Goal: Information Seeking & Learning: Learn about a topic

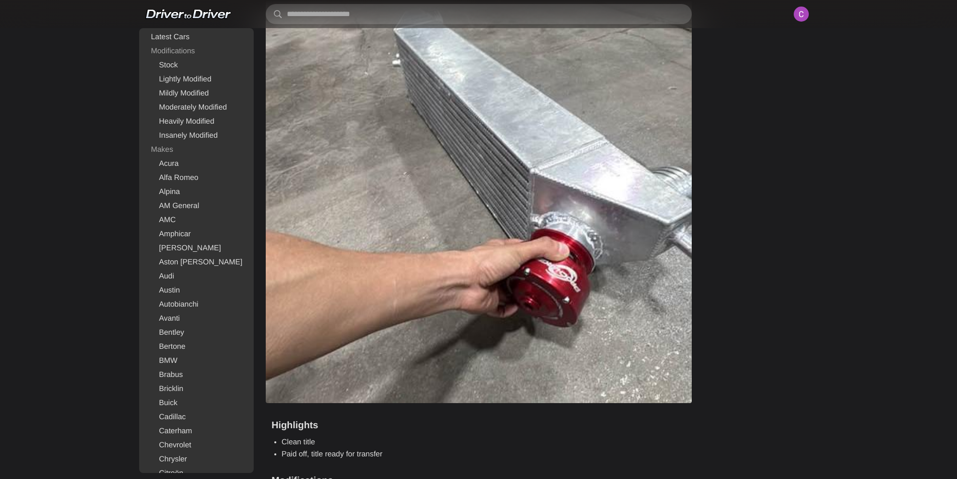
scroll to position [4159, 0]
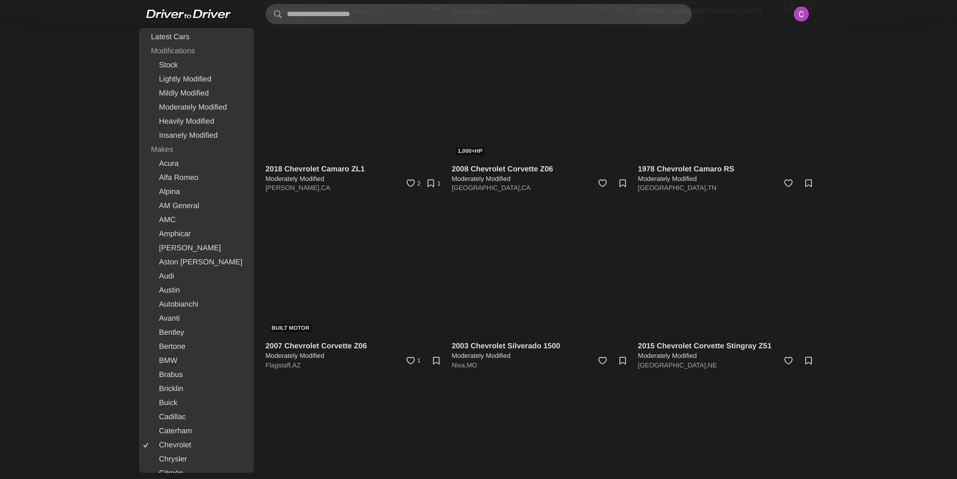
scroll to position [5646, 0]
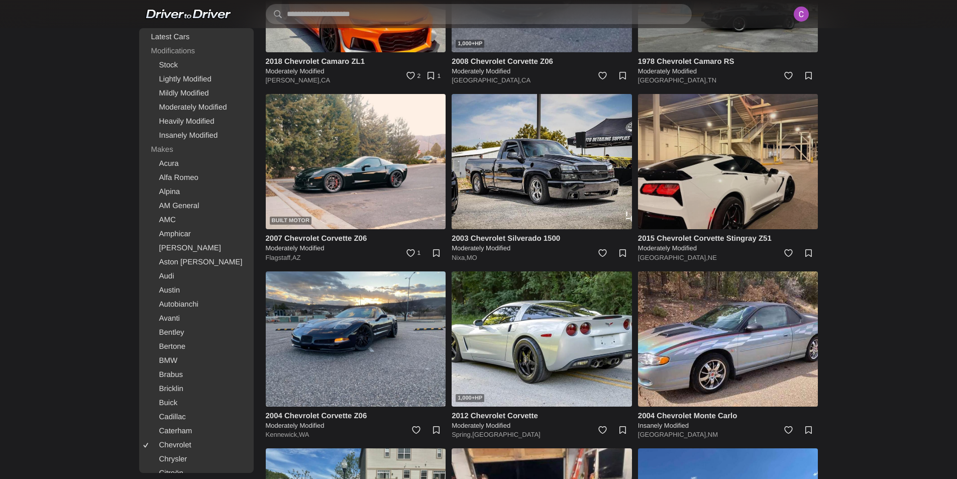
click at [758, 131] on img at bounding box center [728, 161] width 180 height 135
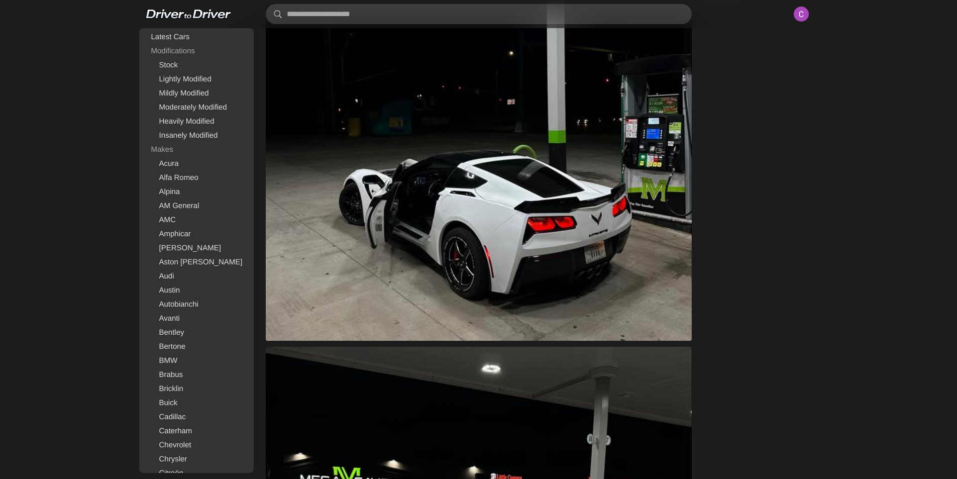
scroll to position [754, 0]
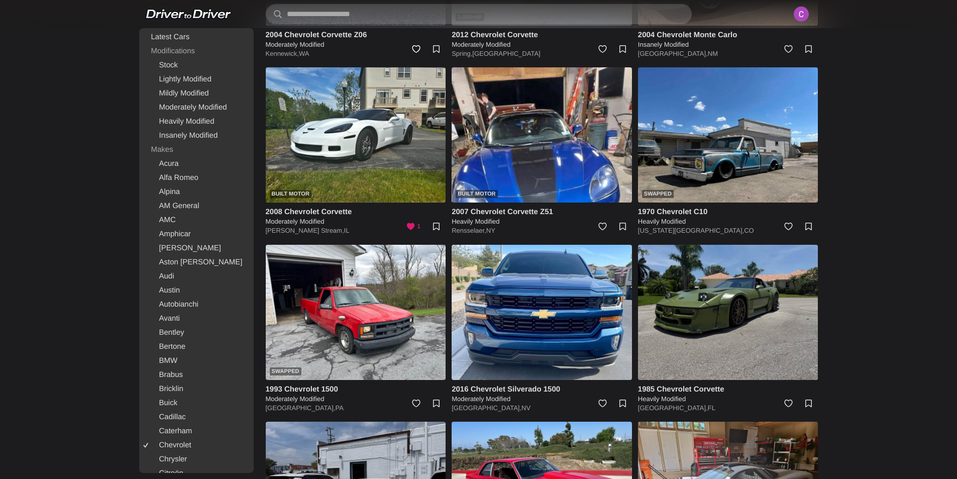
scroll to position [6027, 0]
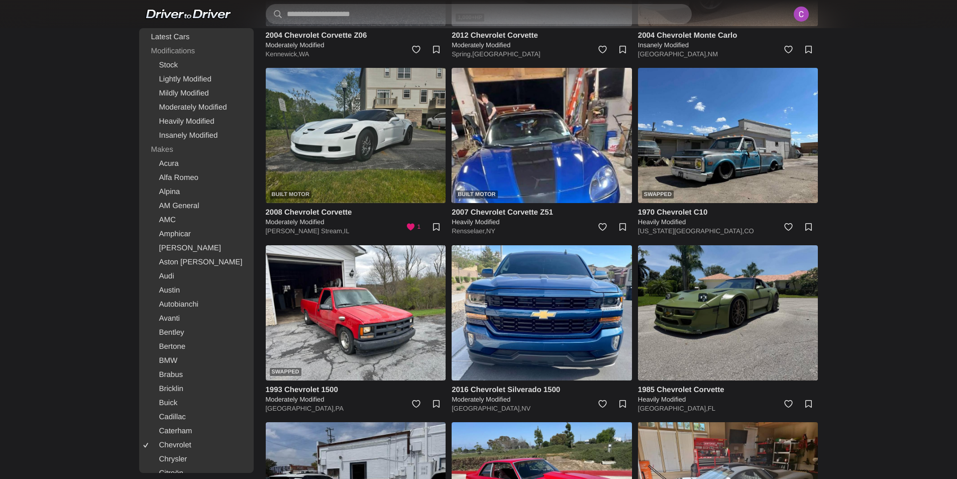
click at [373, 144] on img at bounding box center [356, 135] width 180 height 135
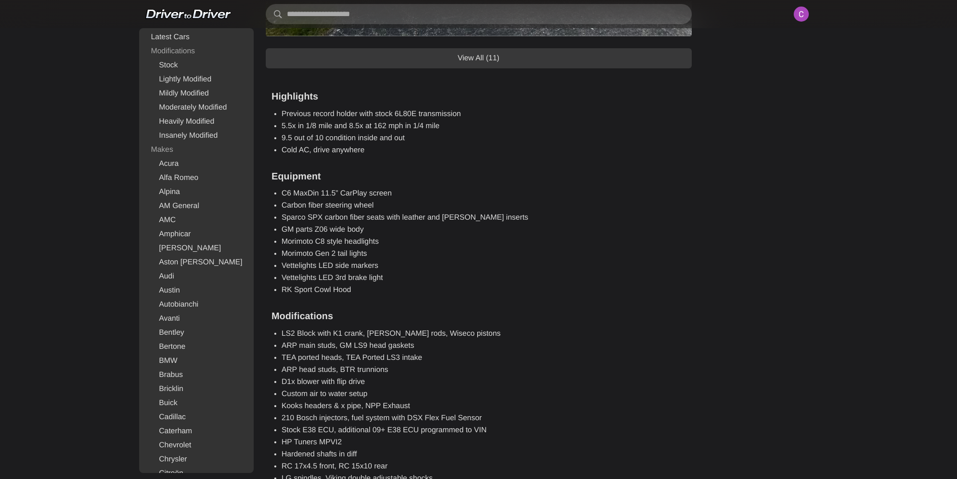
scroll to position [1005, 0]
click at [372, 57] on link "View All (11)" at bounding box center [479, 57] width 426 height 20
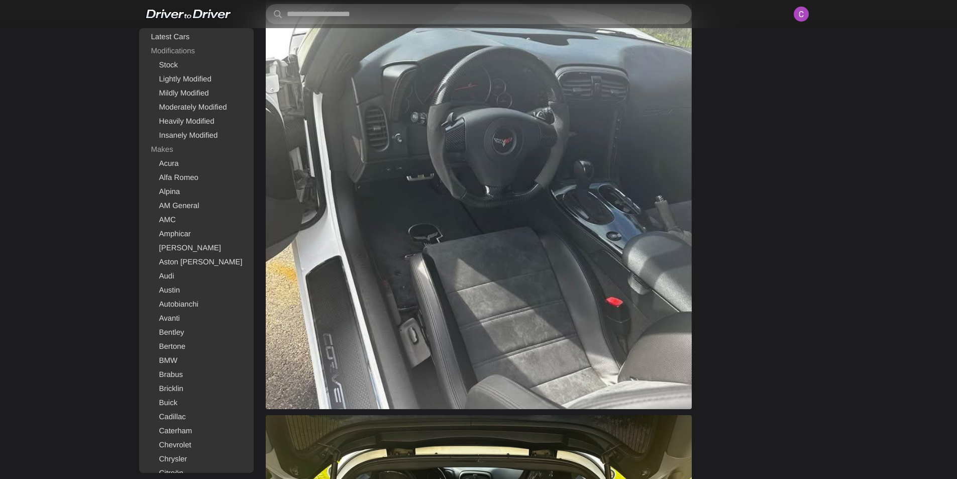
scroll to position [2361, 0]
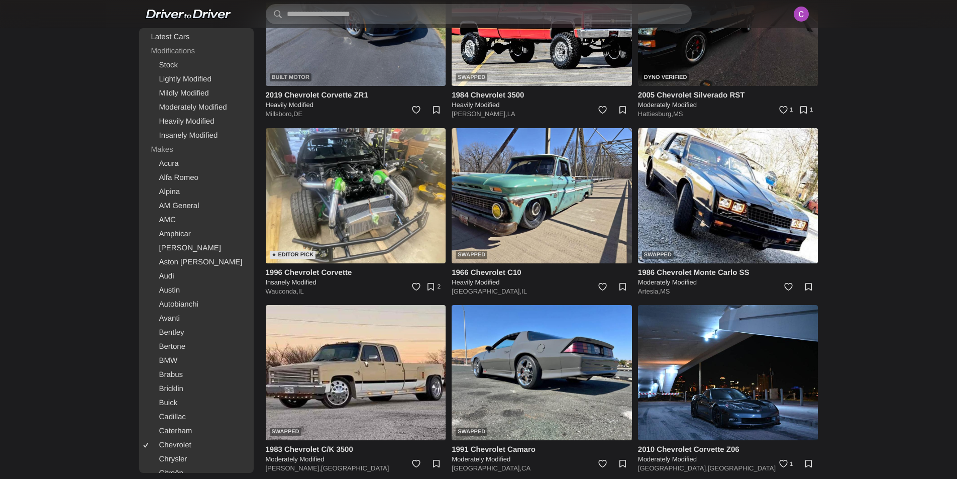
scroll to position [10971, 0]
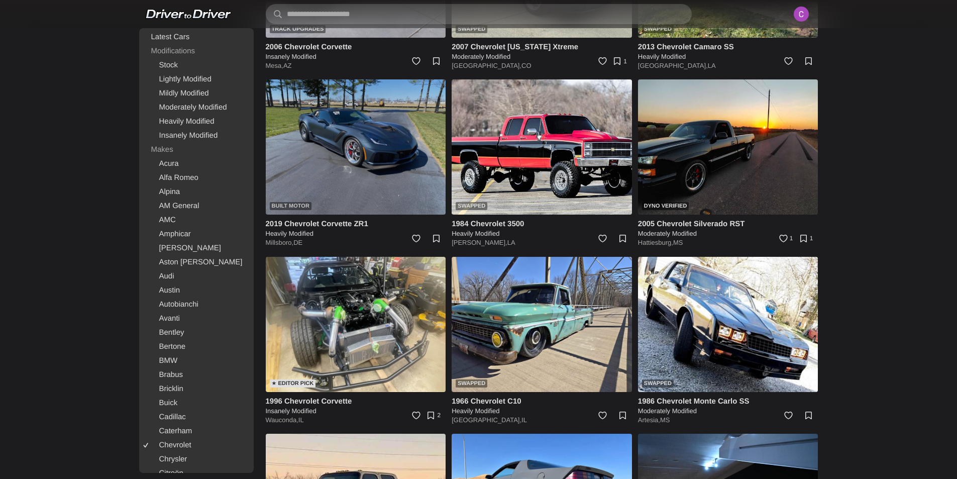
click at [404, 137] on img at bounding box center [356, 146] width 180 height 135
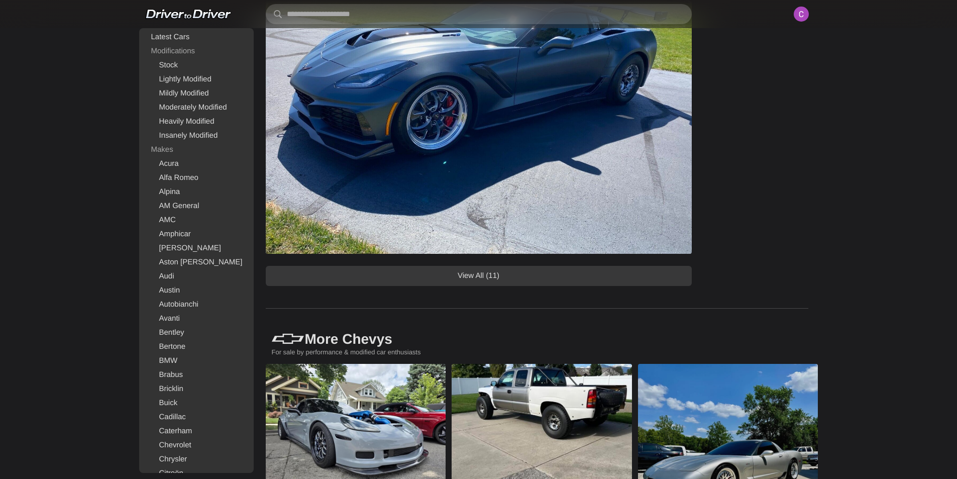
scroll to position [954, 0]
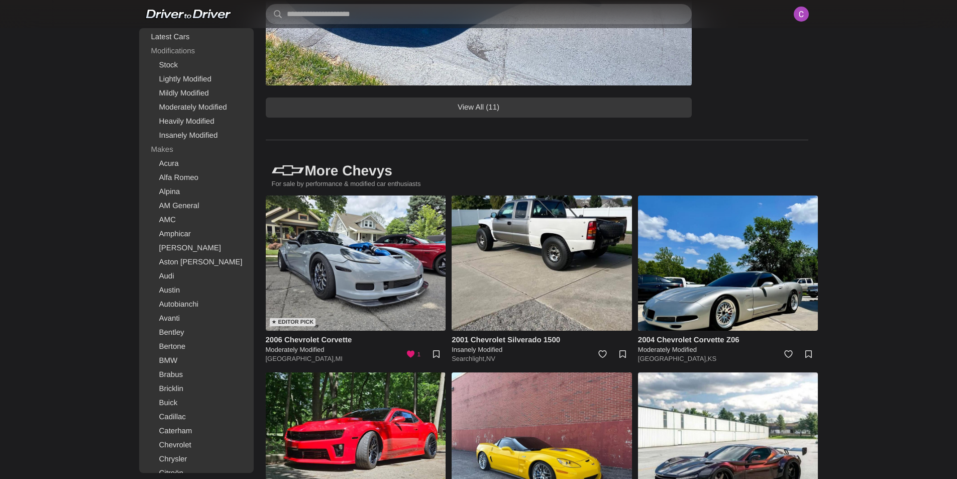
click at [475, 108] on link "View All (11)" at bounding box center [479, 107] width 426 height 20
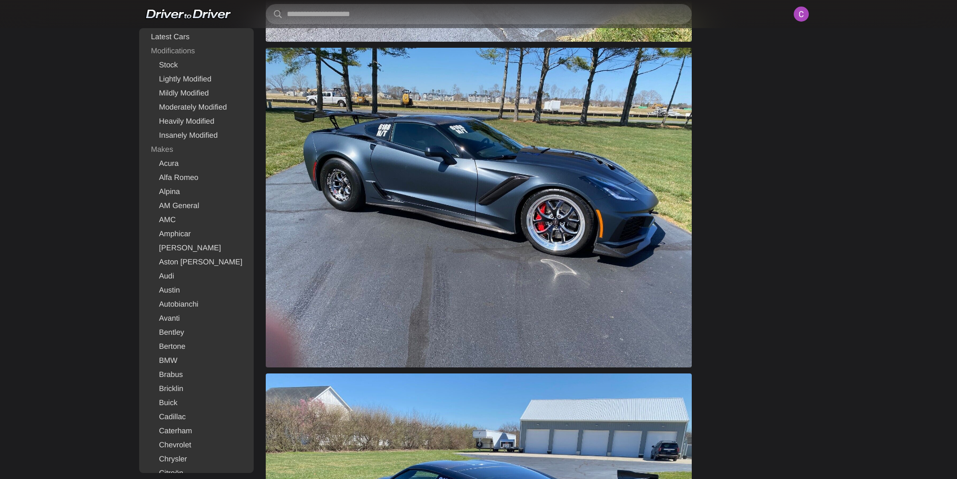
scroll to position [1557, 0]
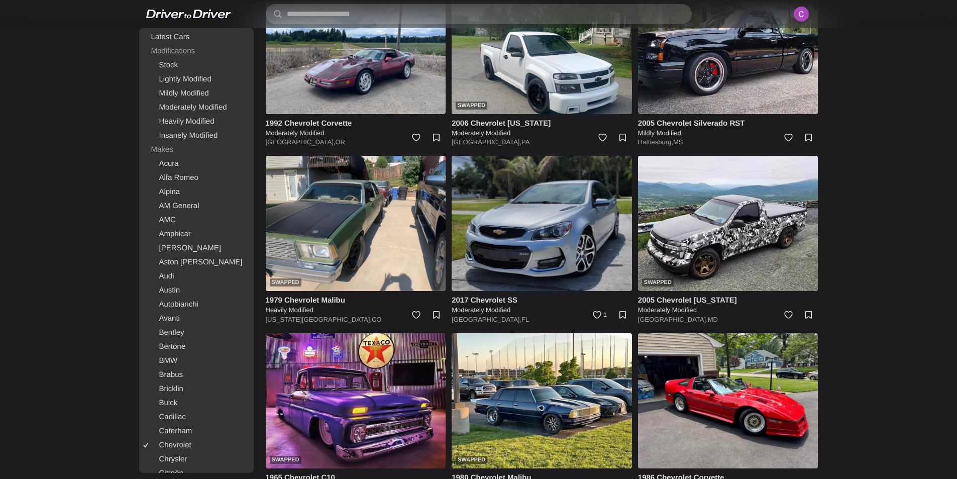
scroll to position [3147, 0]
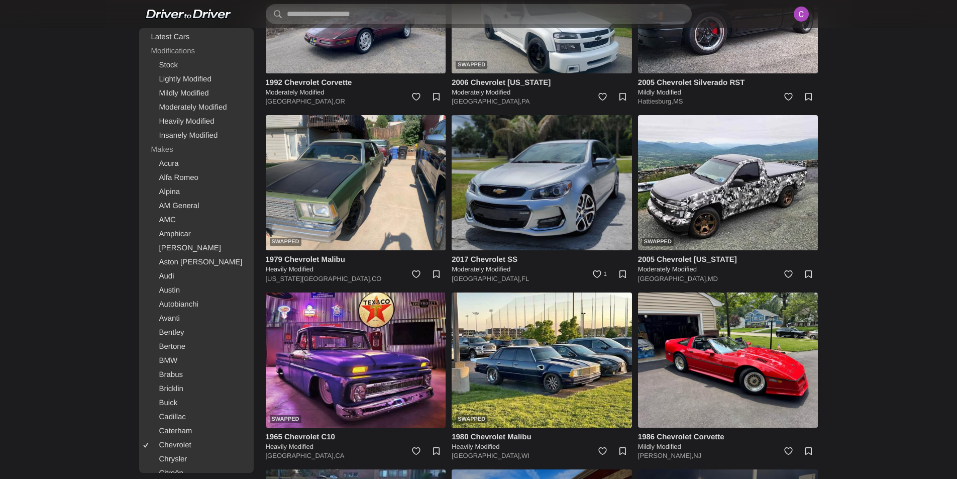
click at [508, 186] on img at bounding box center [542, 182] width 180 height 135
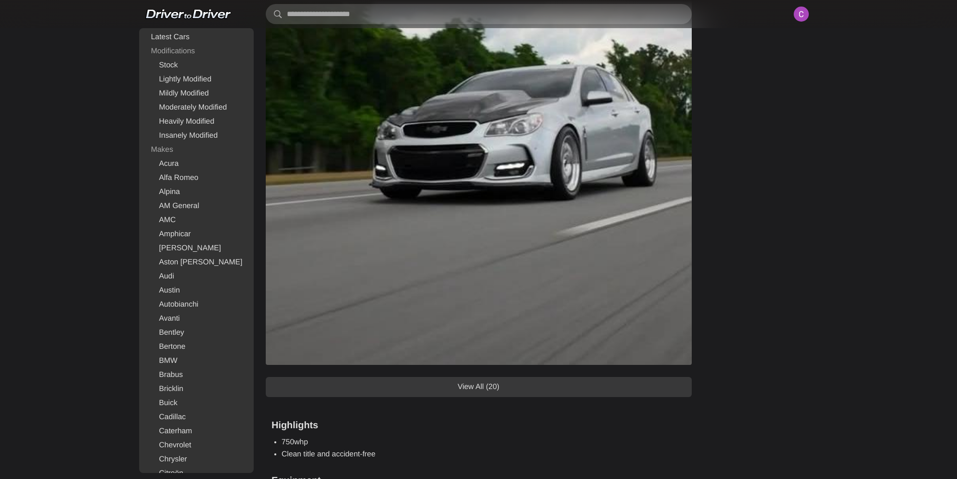
scroll to position [1055, 0]
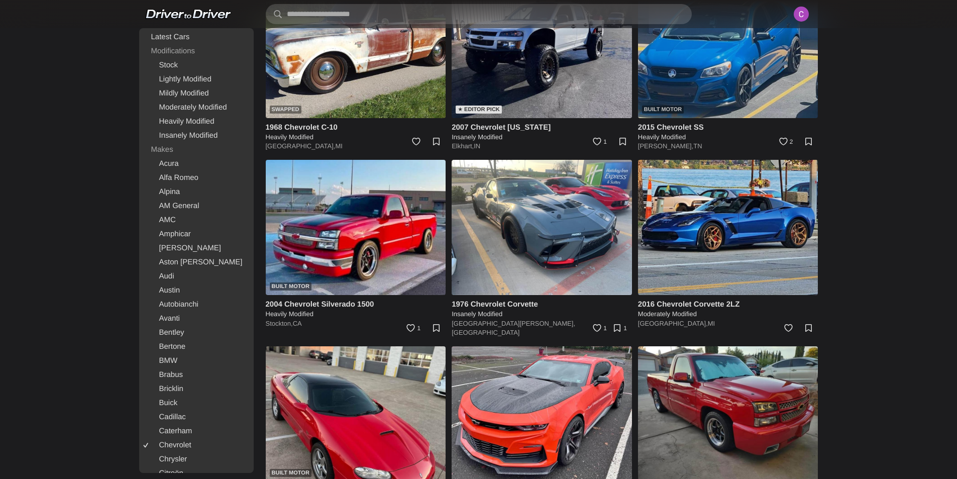
scroll to position [16913, 0]
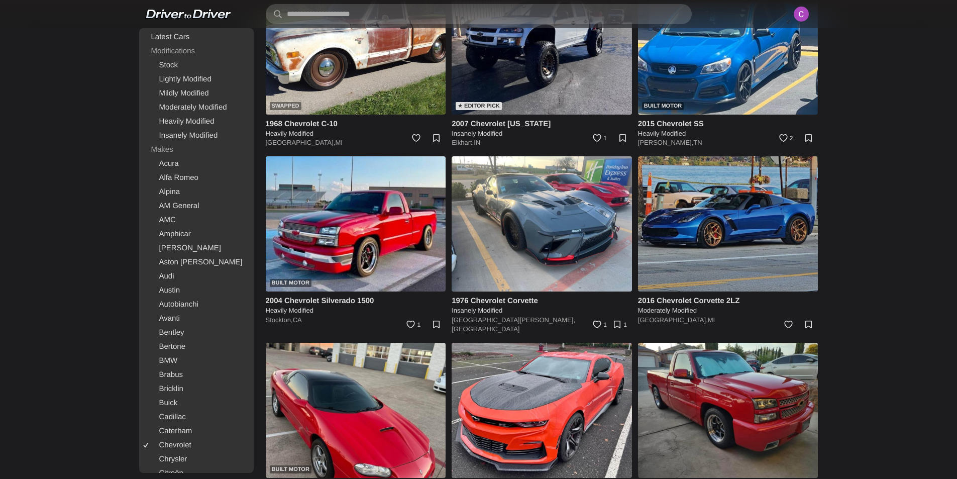
click at [766, 246] on img at bounding box center [728, 223] width 180 height 135
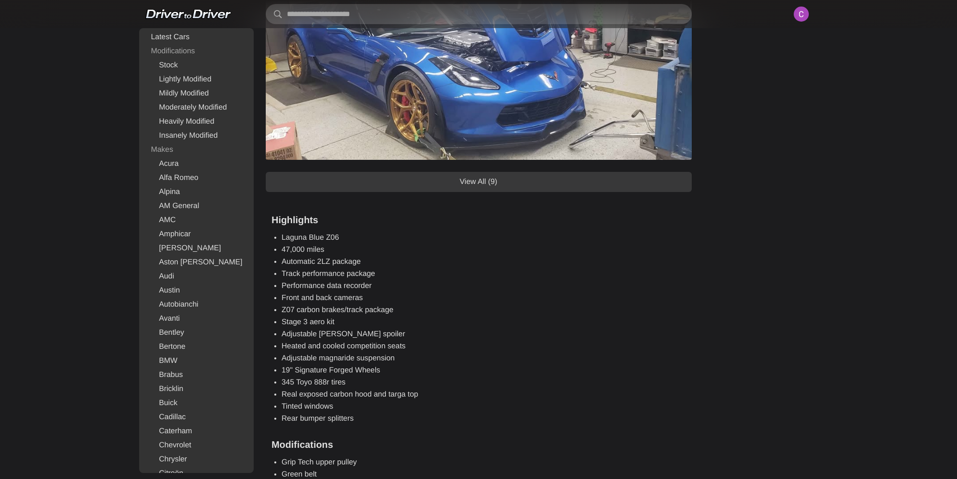
scroll to position [754, 0]
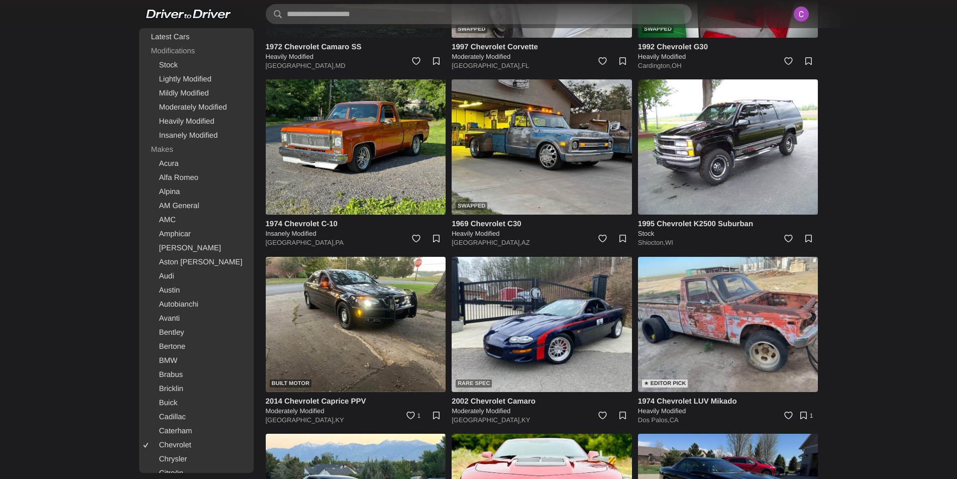
scroll to position [4621, 0]
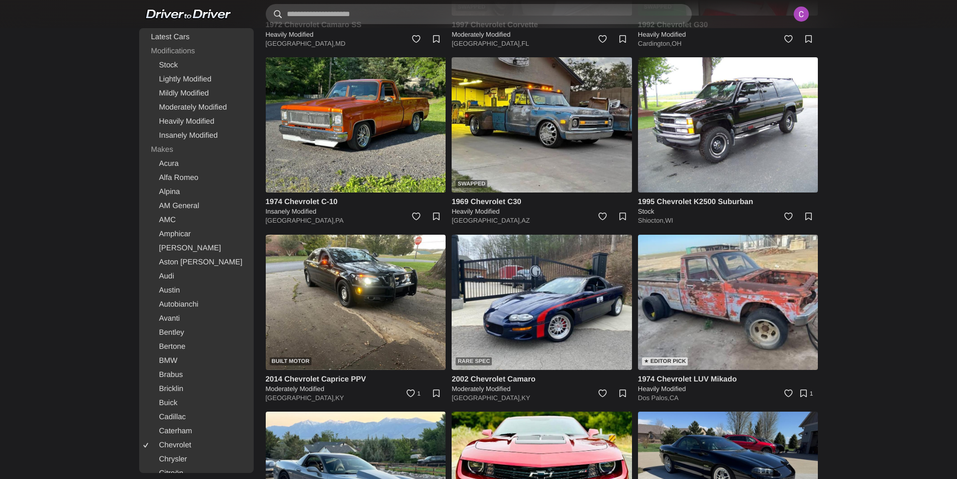
click at [348, 13] on input "text" at bounding box center [479, 14] width 426 height 20
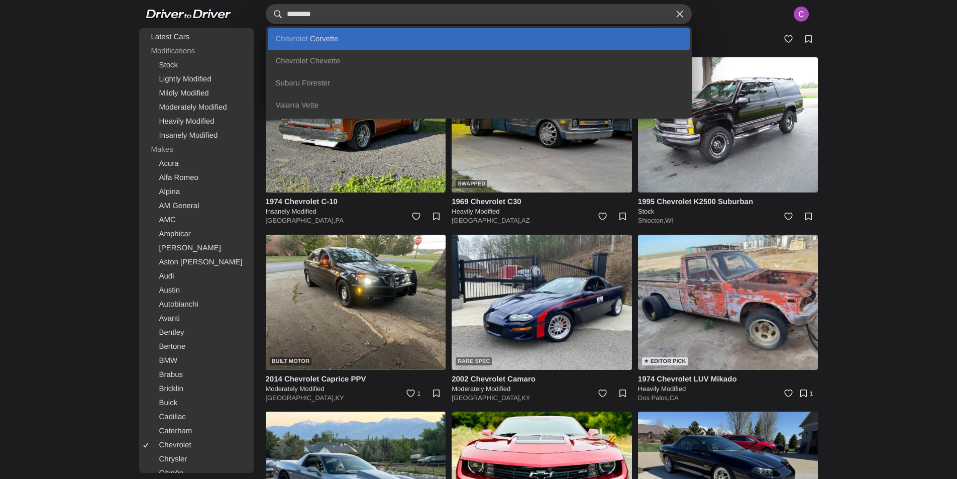
type input "********"
click at [306, 44] on link "Chevrolet Corvette" at bounding box center [479, 39] width 422 height 22
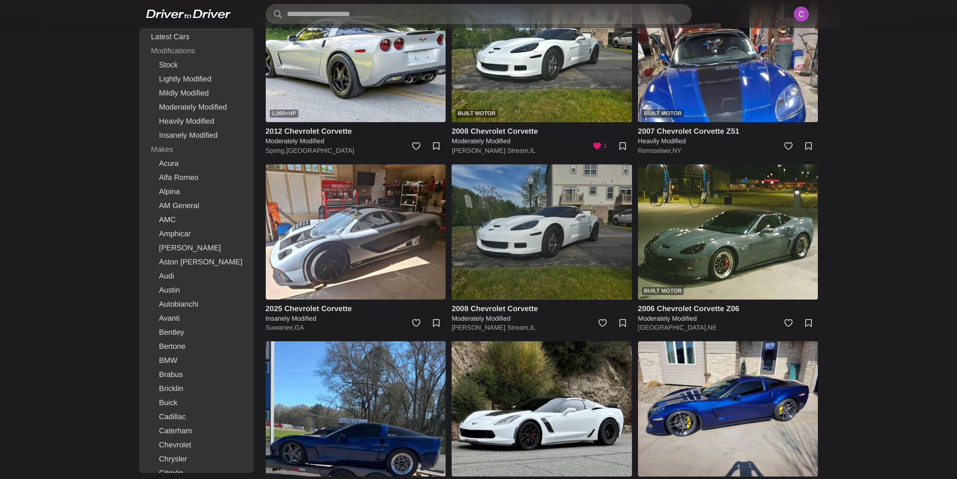
scroll to position [1909, 0]
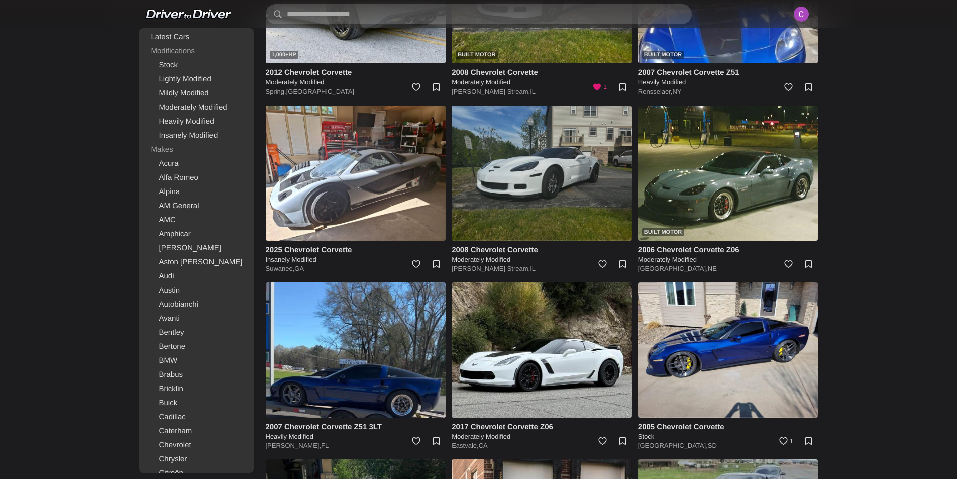
click at [542, 212] on img at bounding box center [542, 172] width 180 height 135
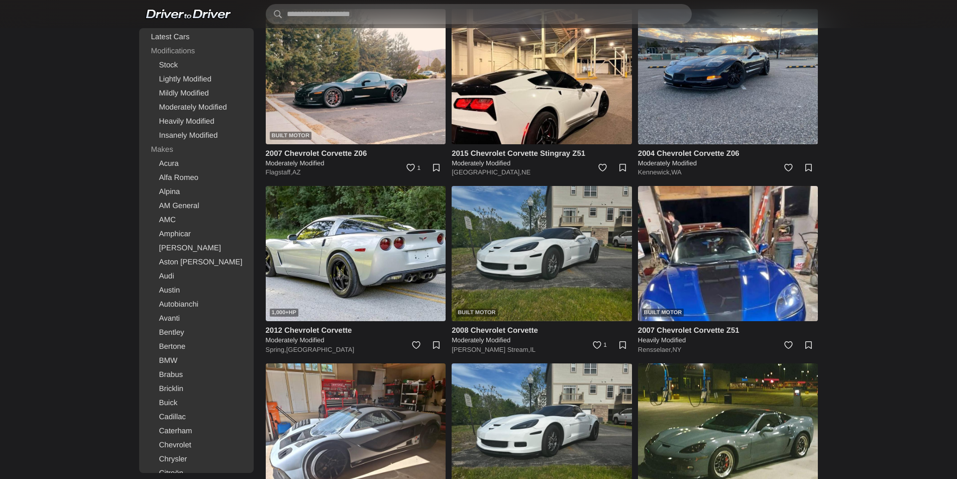
scroll to position [1669, 0]
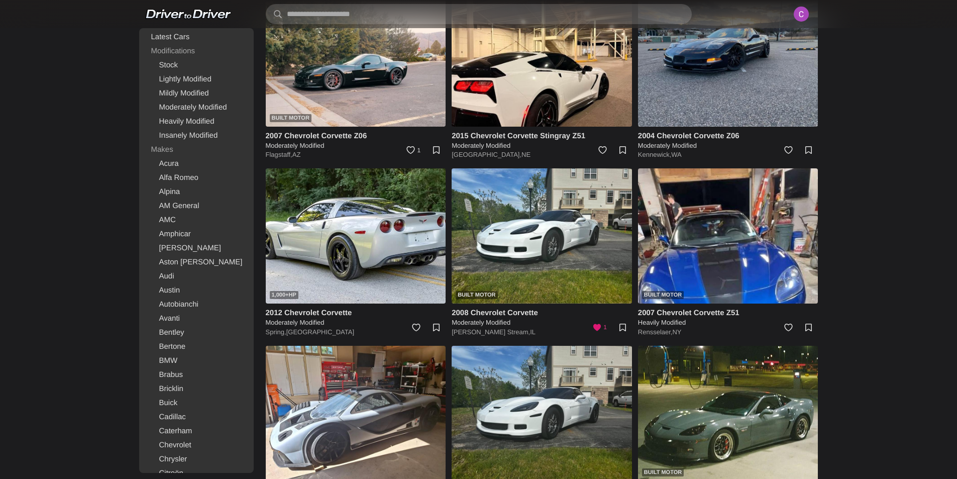
click at [798, 15] on img at bounding box center [801, 14] width 22 height 22
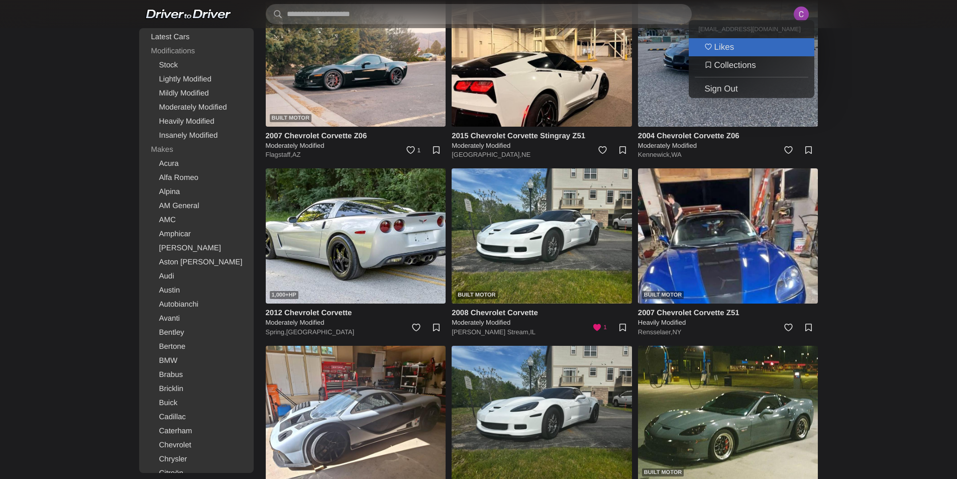
click at [757, 46] on link "Likes" at bounding box center [752, 47] width 126 height 18
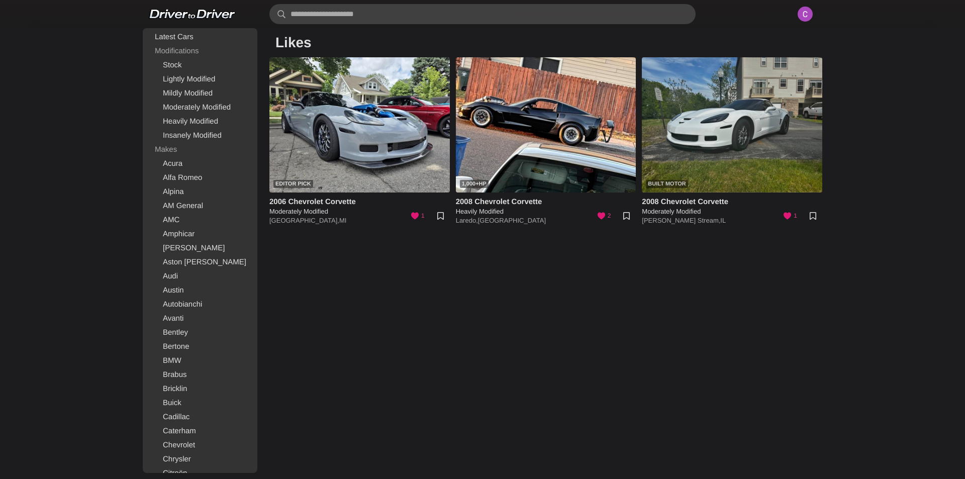
click at [762, 96] on img at bounding box center [732, 124] width 180 height 135
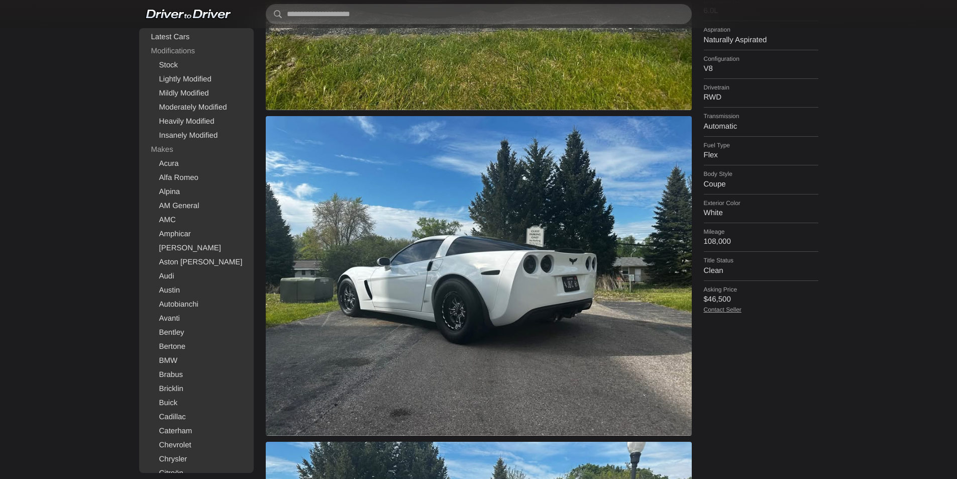
scroll to position [301, 0]
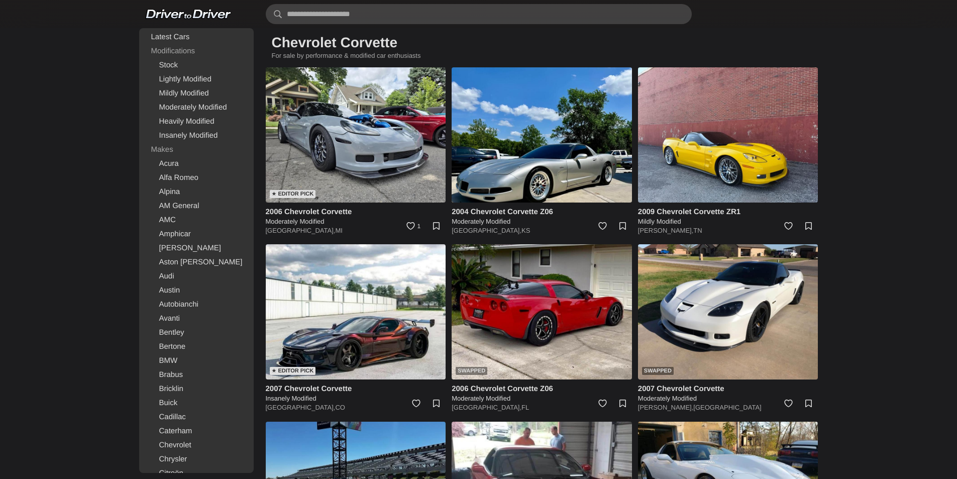
scroll to position [1016, 0]
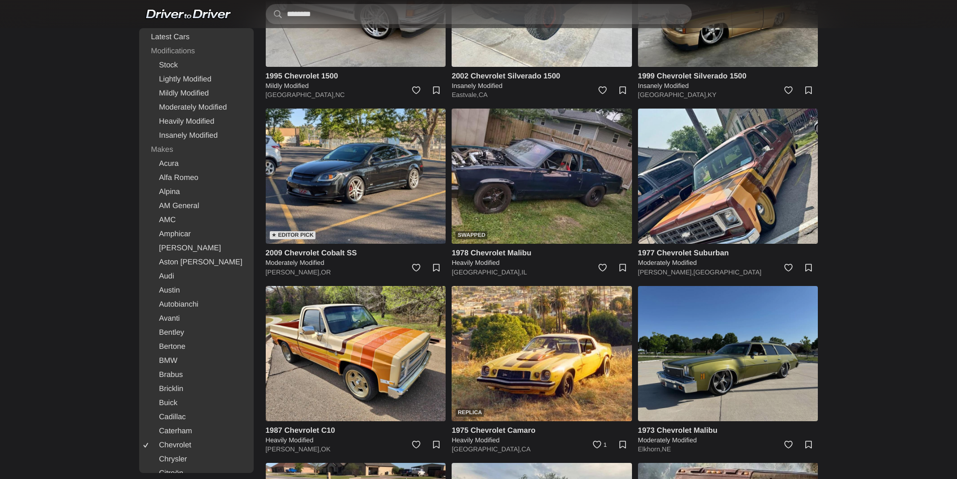
scroll to position [522, 0]
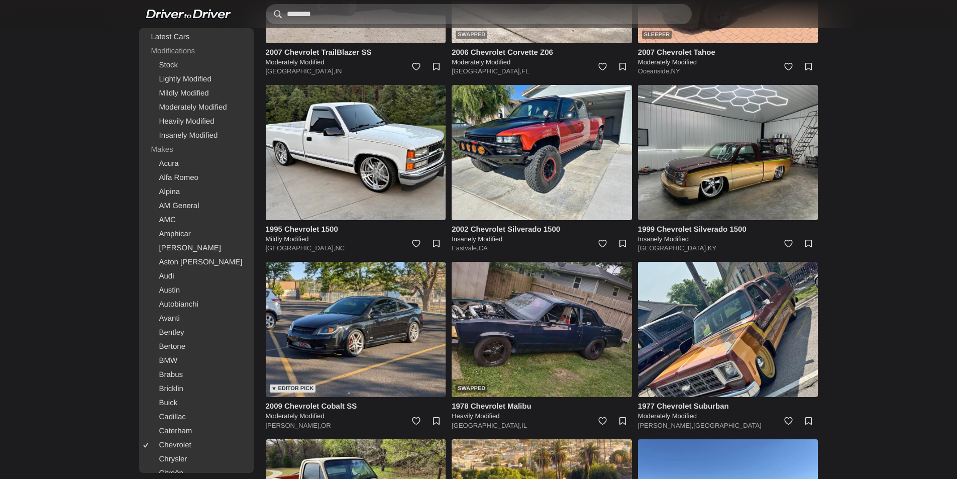
click at [465, 9] on input "********" at bounding box center [479, 14] width 426 height 20
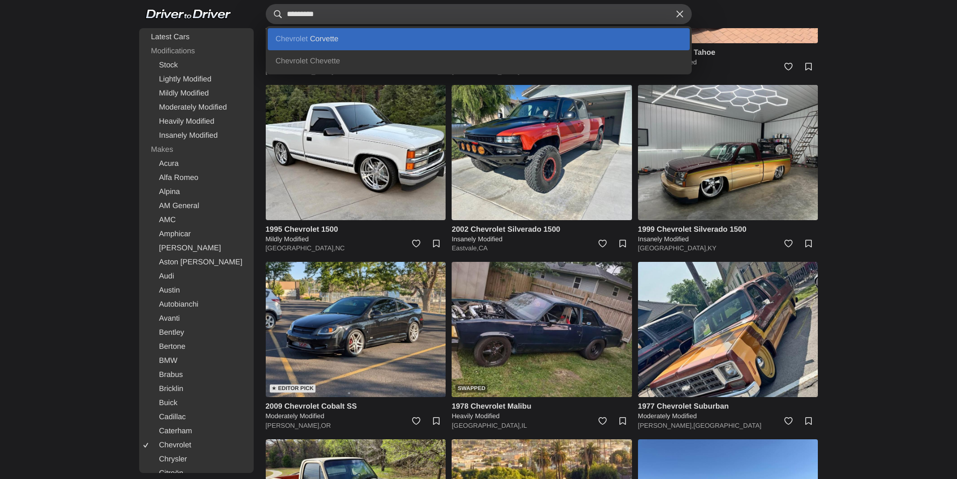
type input "********"
click at [294, 29] on link "Chevrolet Corvette" at bounding box center [479, 39] width 422 height 22
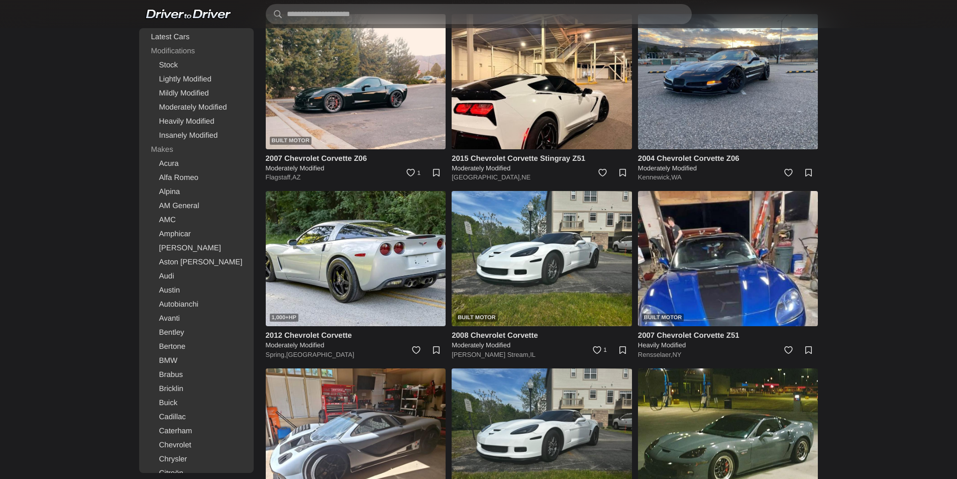
scroll to position [1708, 0]
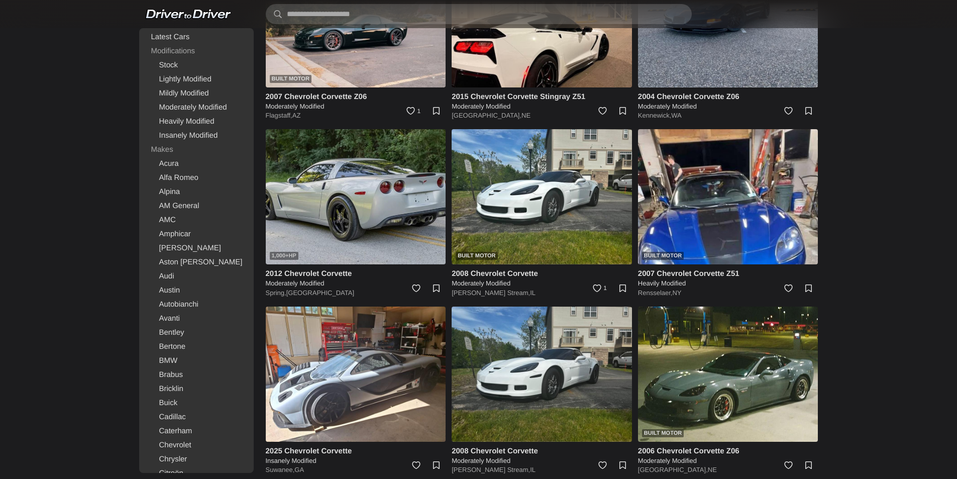
click at [361, 212] on img at bounding box center [356, 196] width 180 height 135
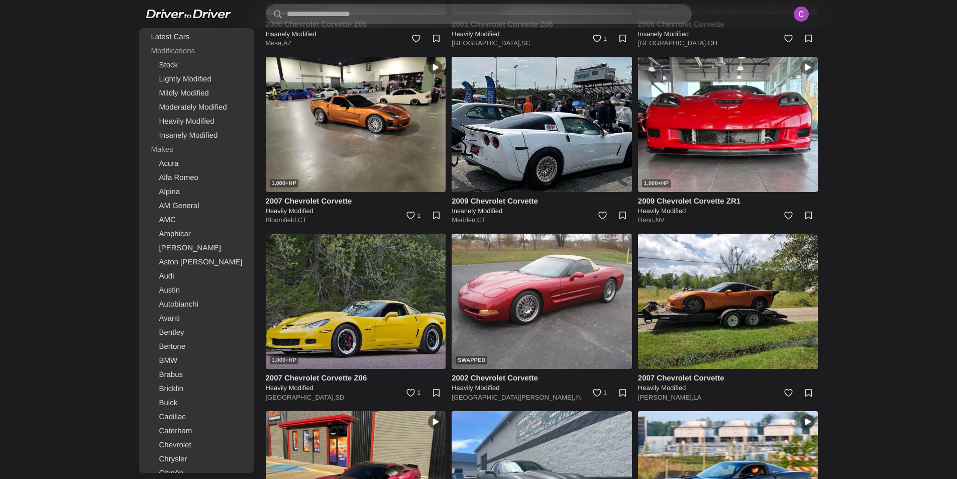
scroll to position [5526, 0]
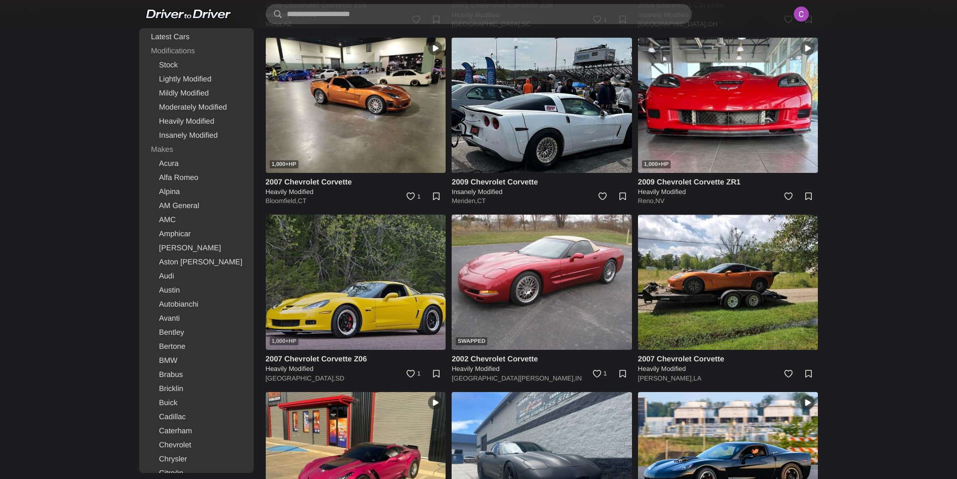
click at [389, 254] on img at bounding box center [356, 282] width 180 height 135
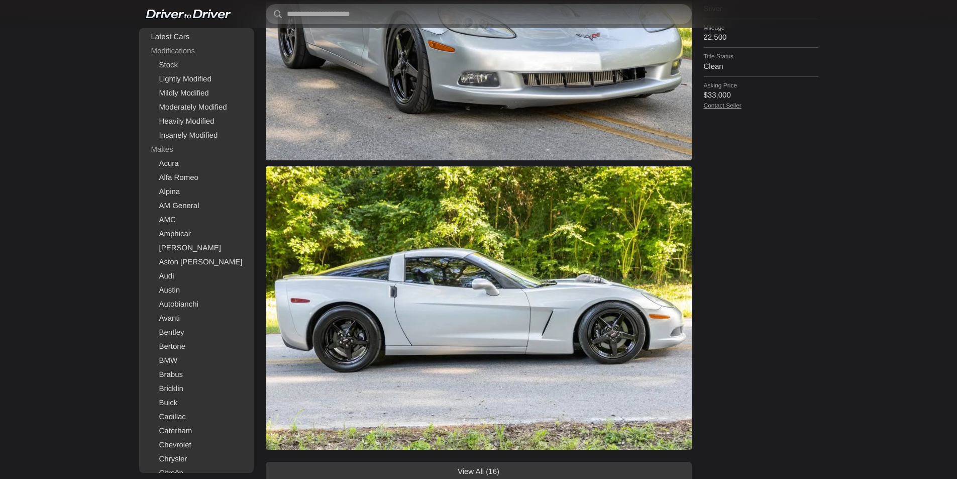
scroll to position [754, 0]
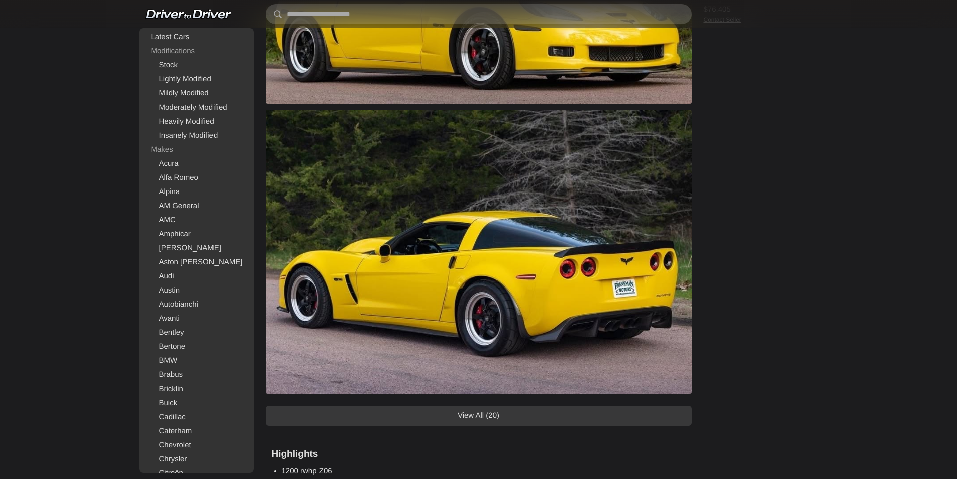
scroll to position [502, 0]
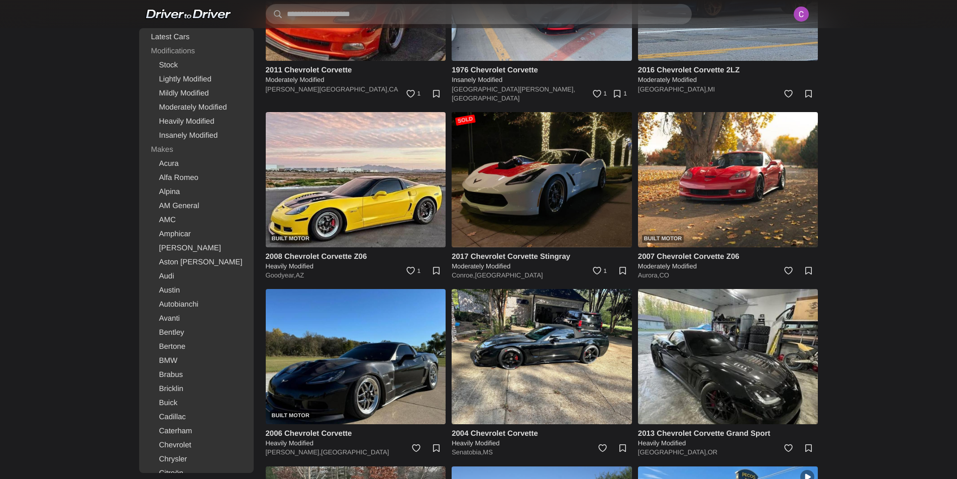
scroll to position [3911, 0]
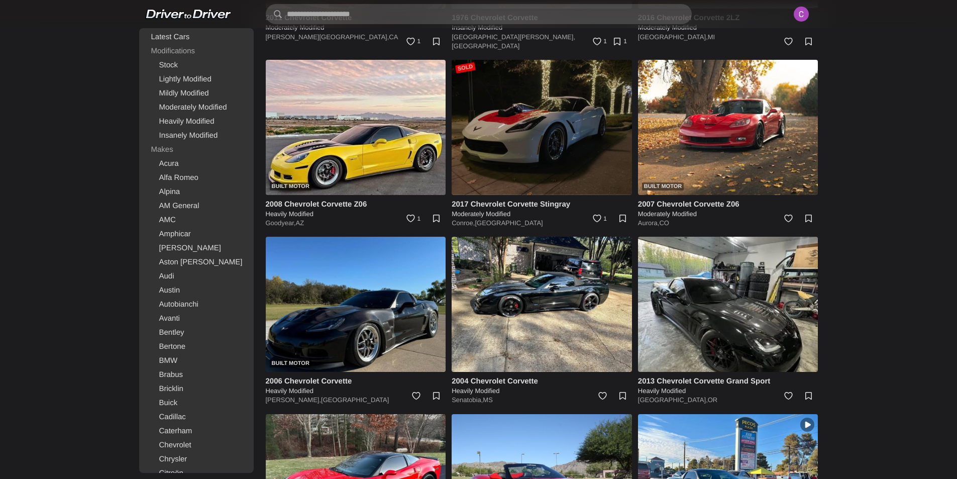
click at [500, 105] on img at bounding box center [542, 127] width 180 height 135
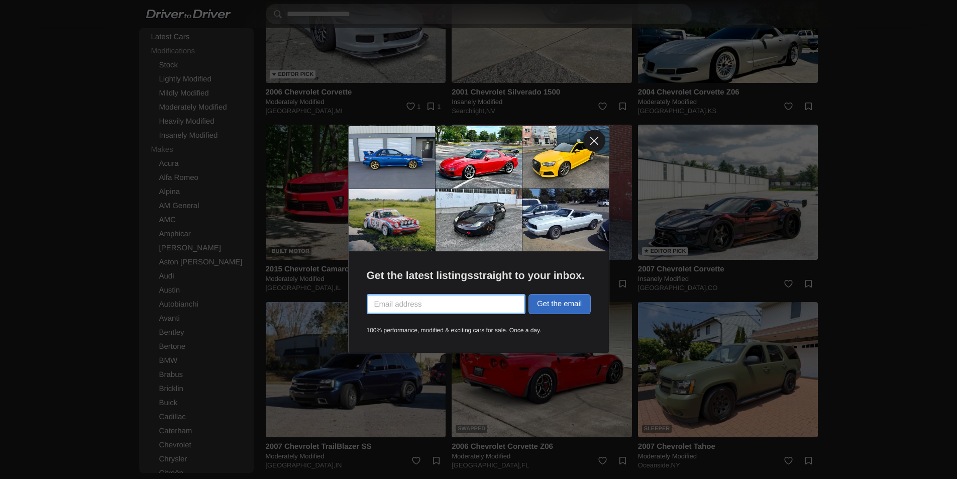
scroll to position [1457, 0]
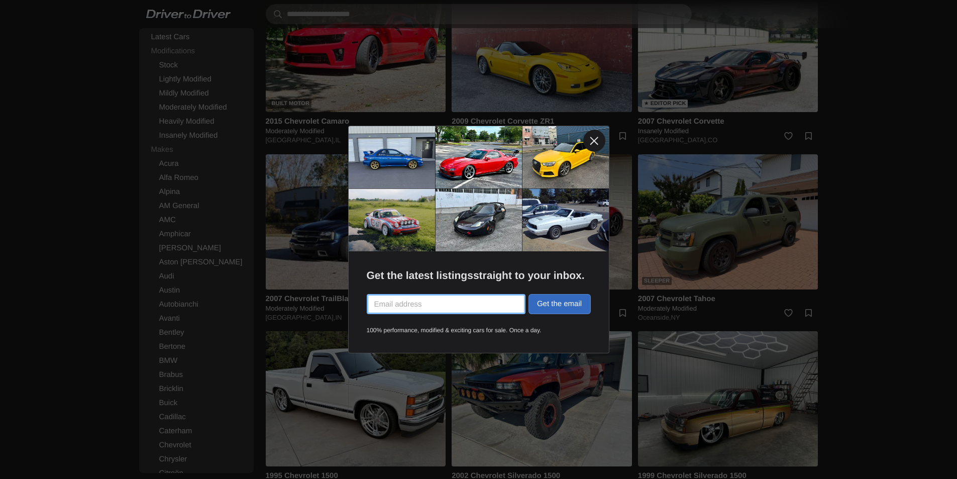
click at [595, 139] on link at bounding box center [594, 141] width 22 height 22
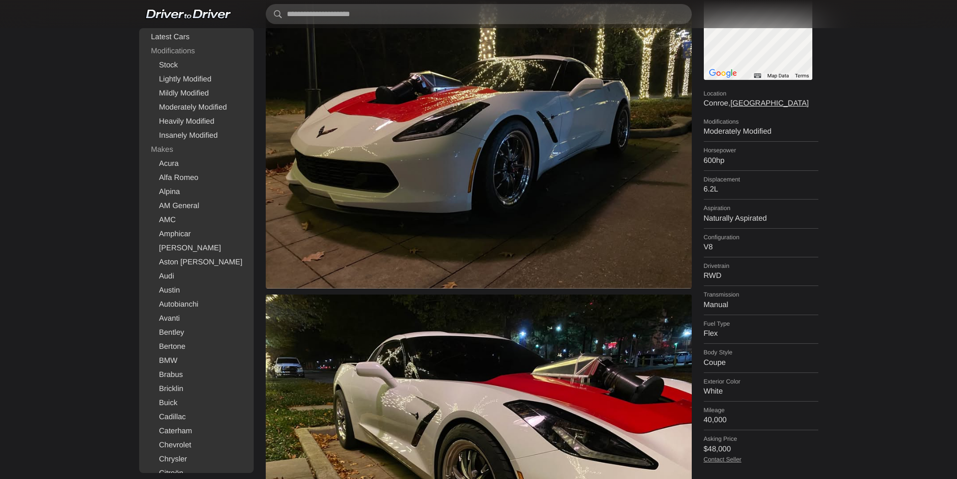
scroll to position [0, 0]
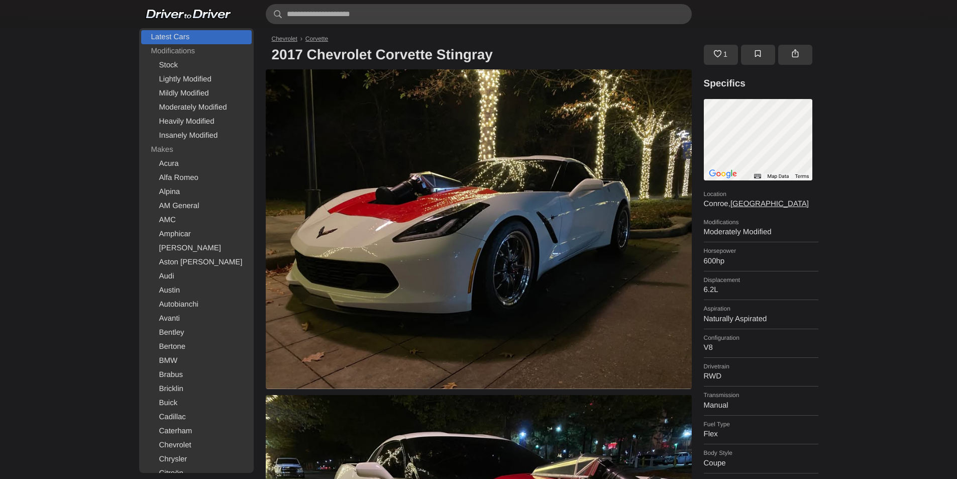
click at [175, 32] on link "Latest Cars" at bounding box center [196, 37] width 111 height 14
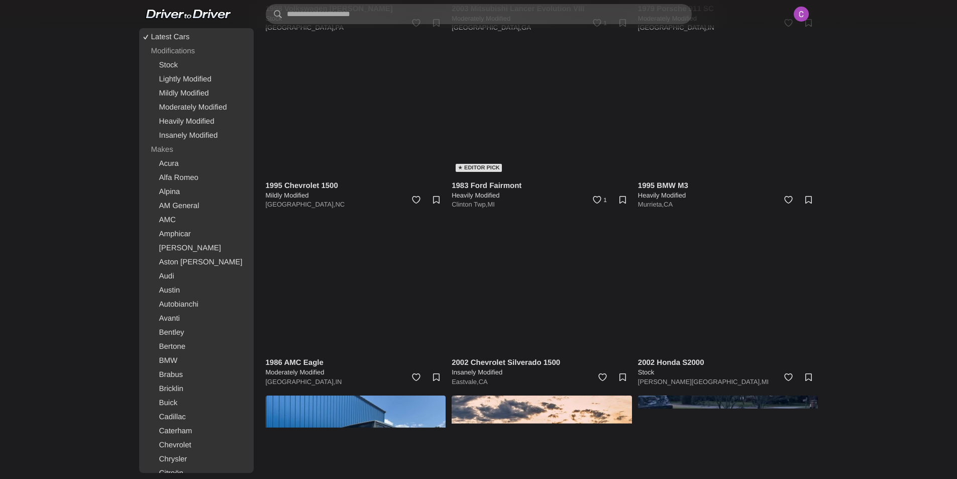
scroll to position [4270, 0]
